Goal: Navigation & Orientation: Go to known website

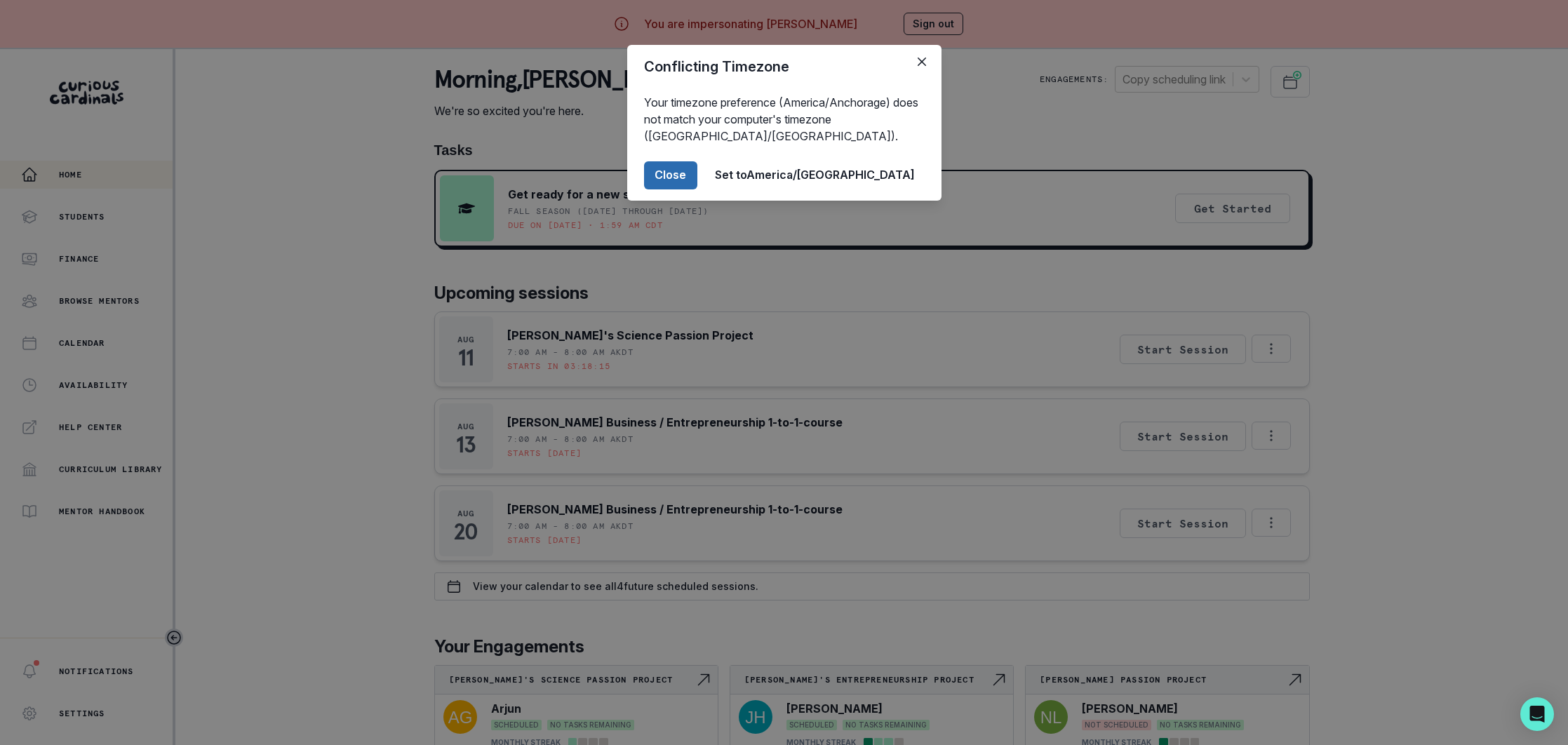
click at [697, 174] on button "Close" at bounding box center [670, 175] width 53 height 28
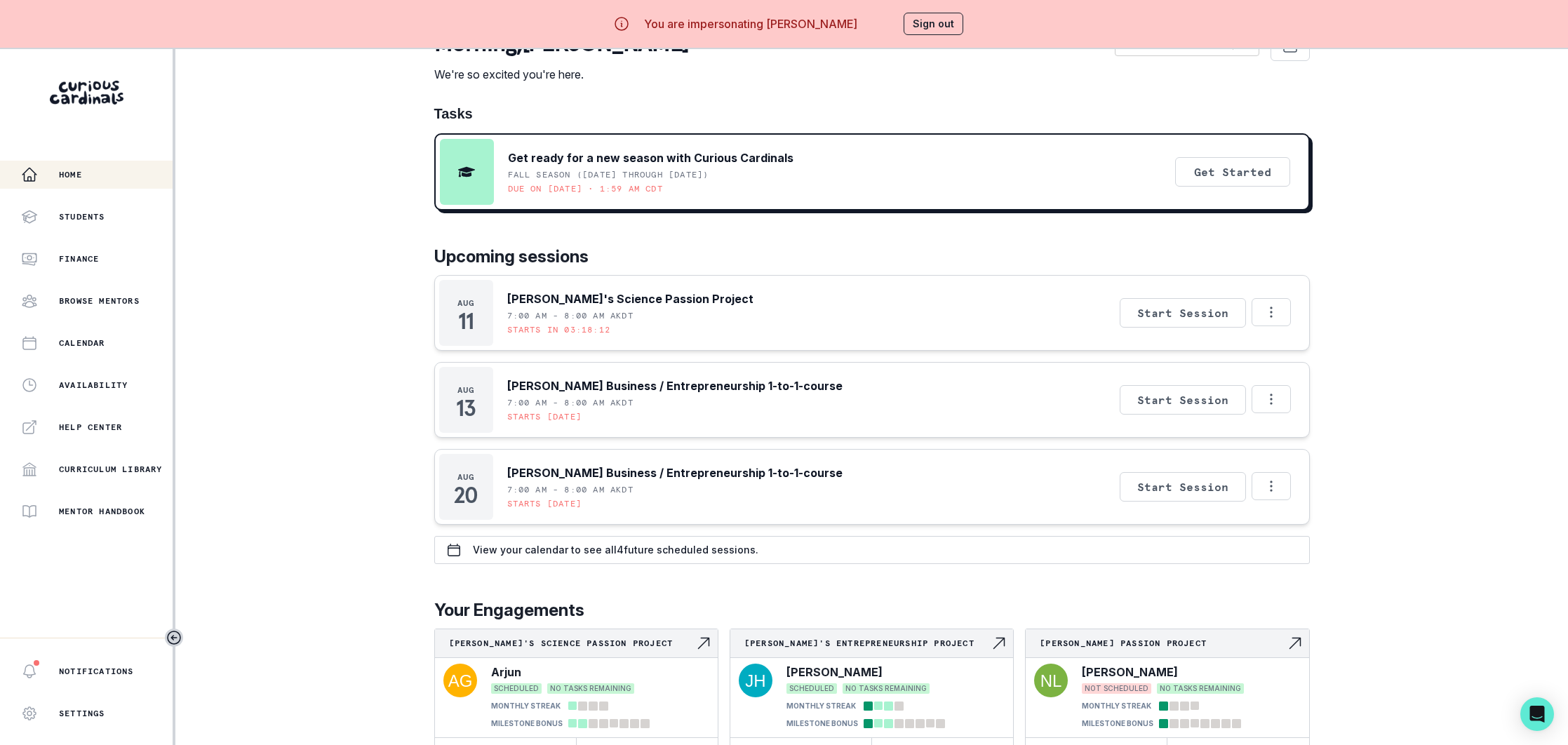
scroll to position [49, 0]
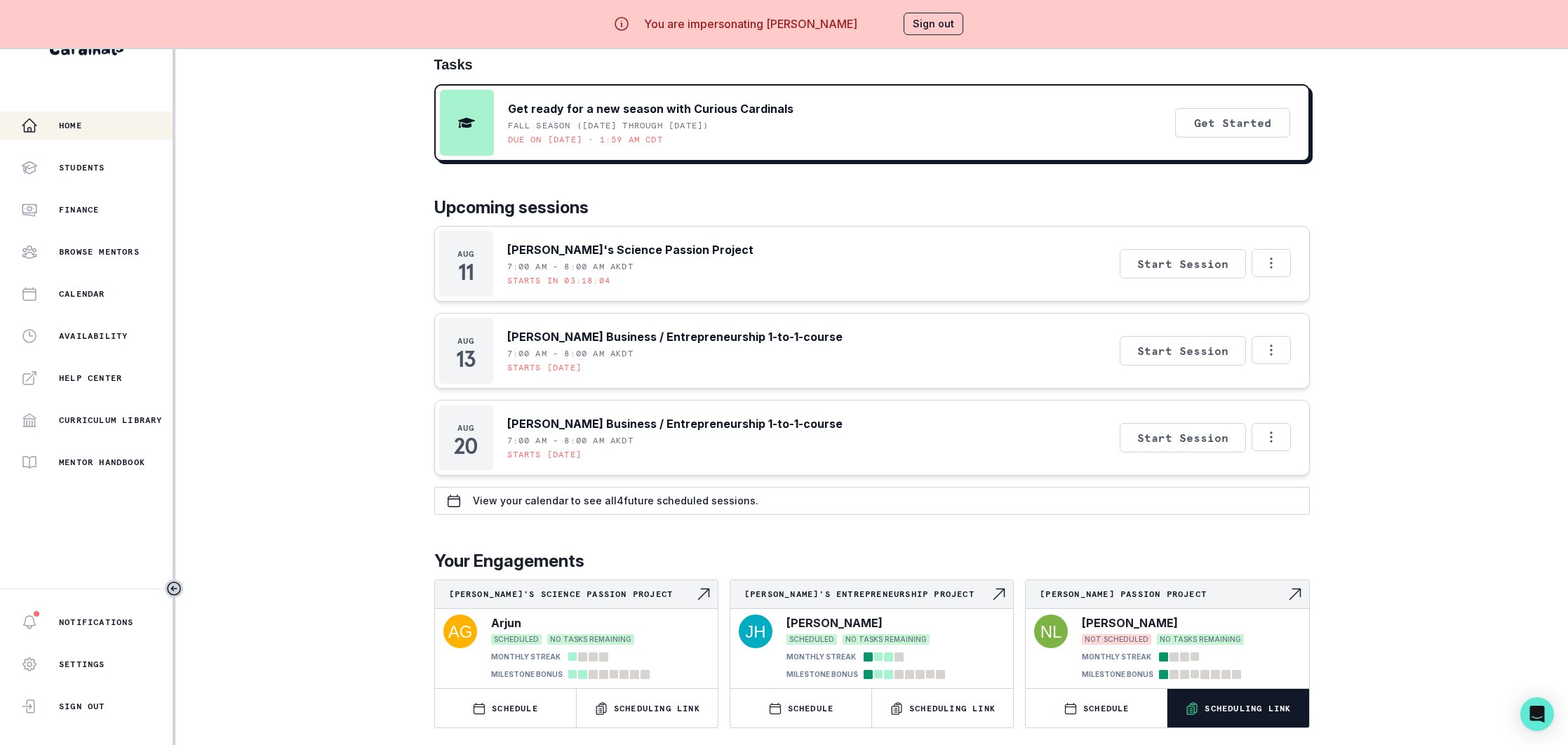
click at [1240, 709] on p "Scheduling Link" at bounding box center [1247, 709] width 87 height 11
click at [935, 29] on button "Sign out" at bounding box center [933, 24] width 59 height 23
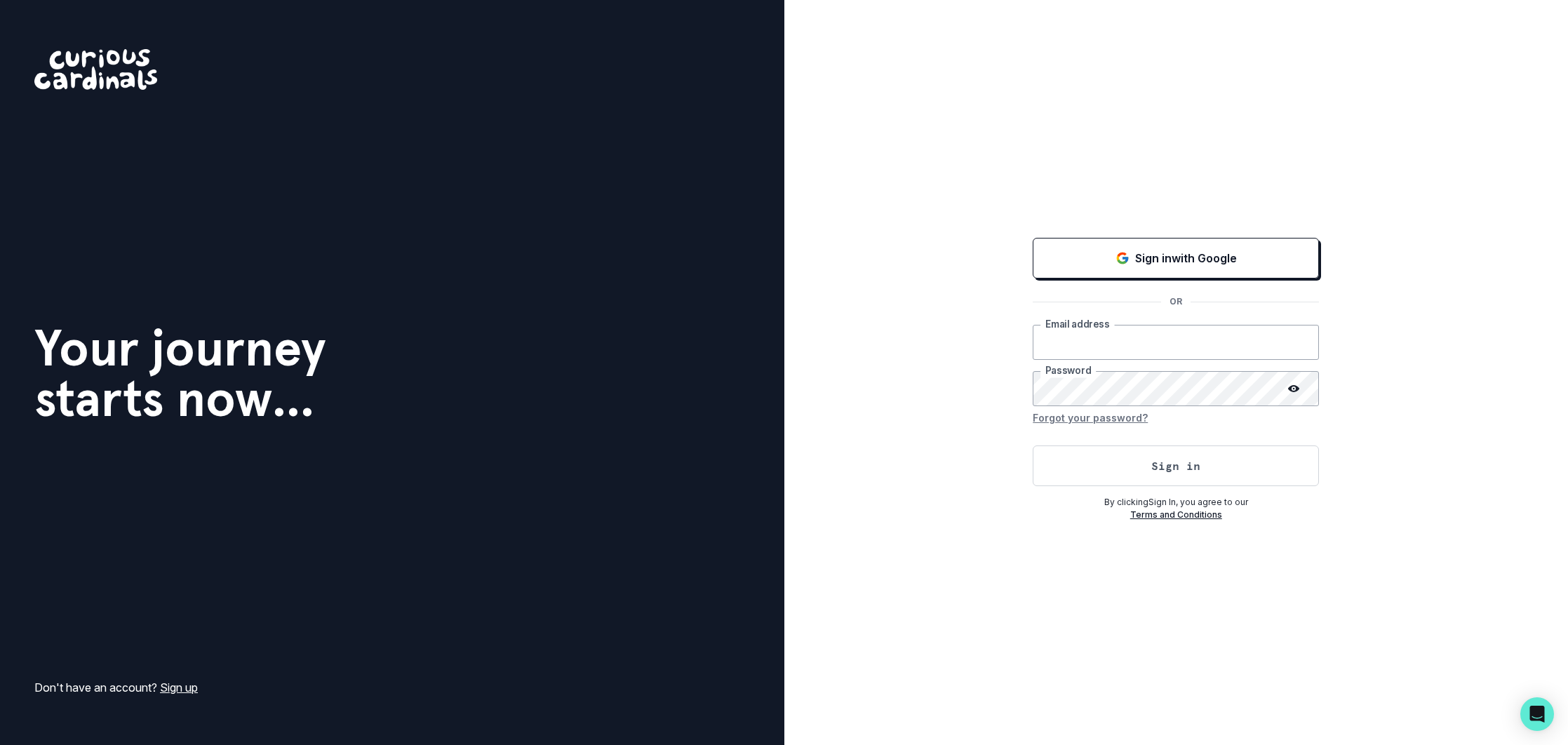
type input "[EMAIL_ADDRESS][DOMAIN_NAME]"
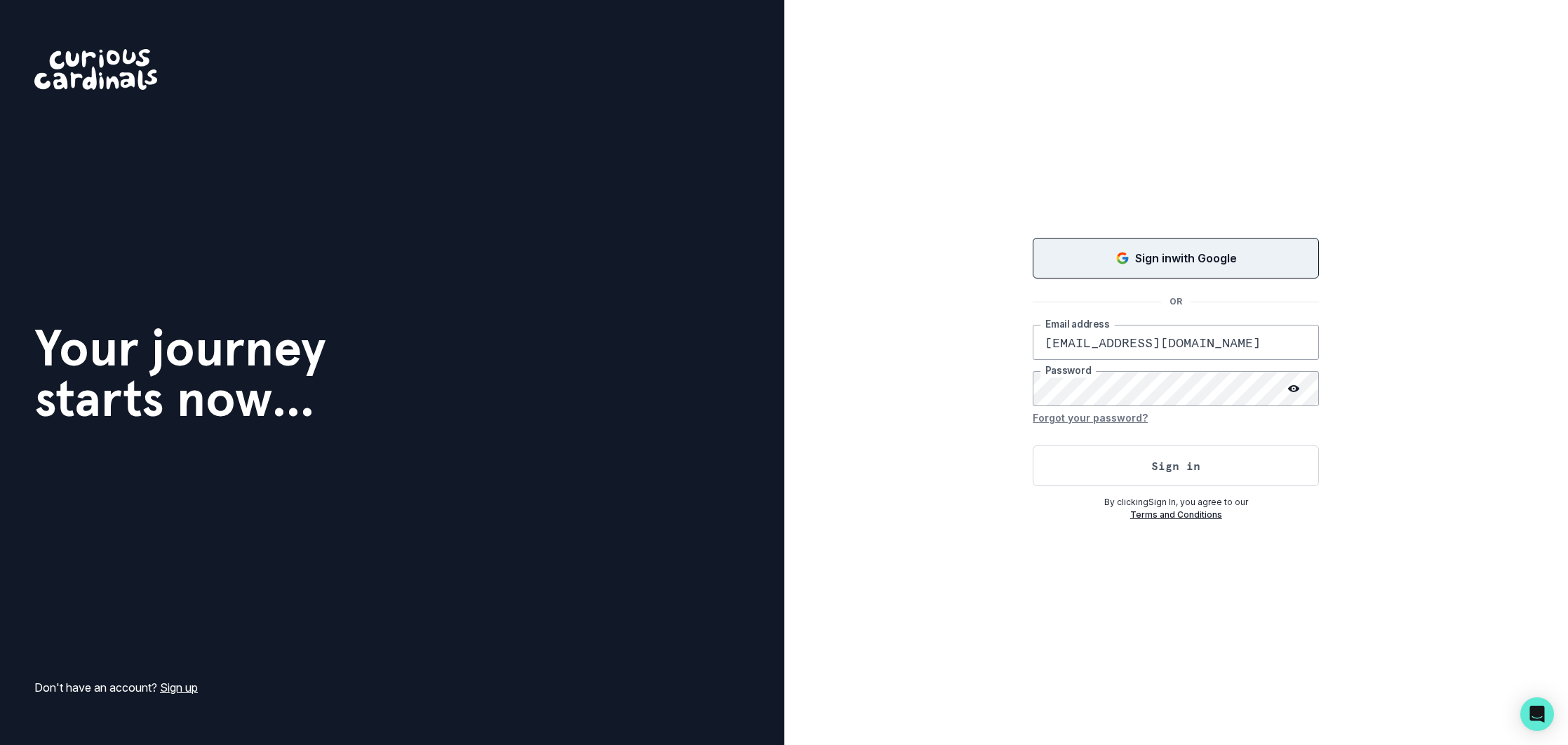
click at [1163, 254] on p "Sign in with Google" at bounding box center [1186, 258] width 102 height 16
